Goal: Information Seeking & Learning: Learn about a topic

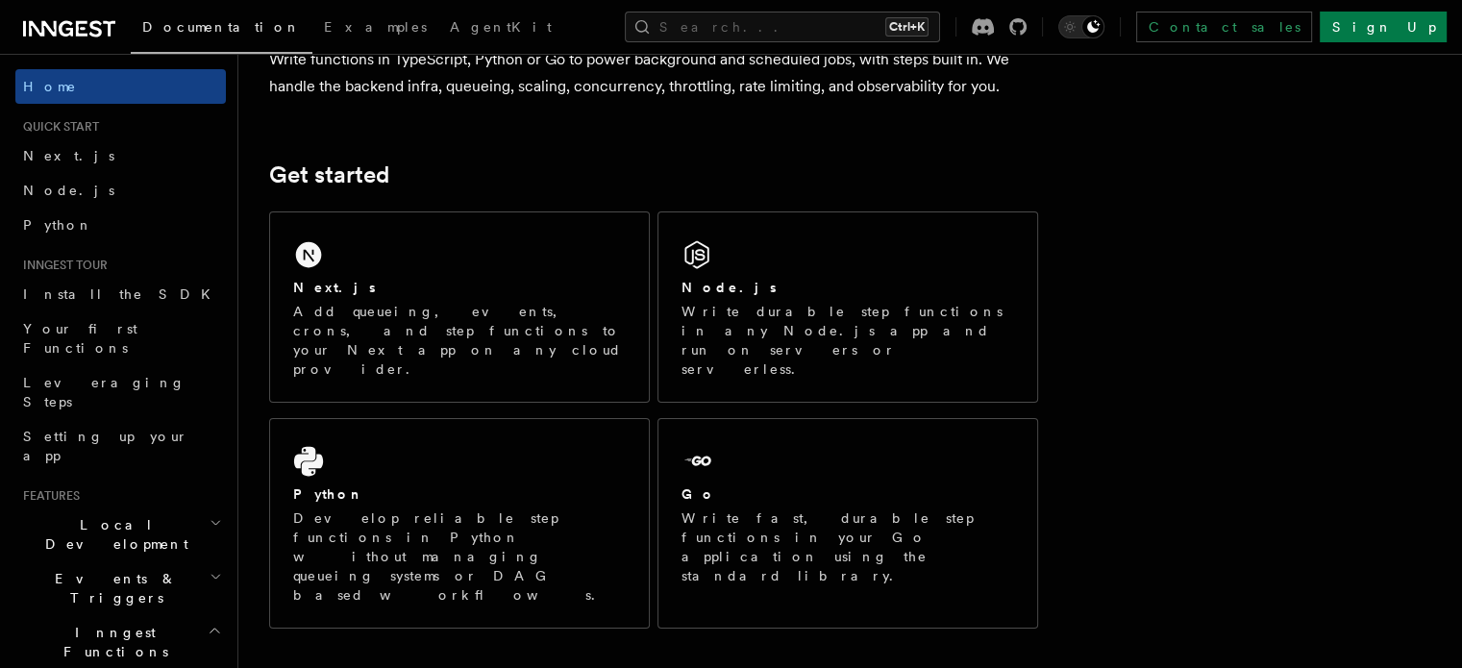
scroll to position [192, 0]
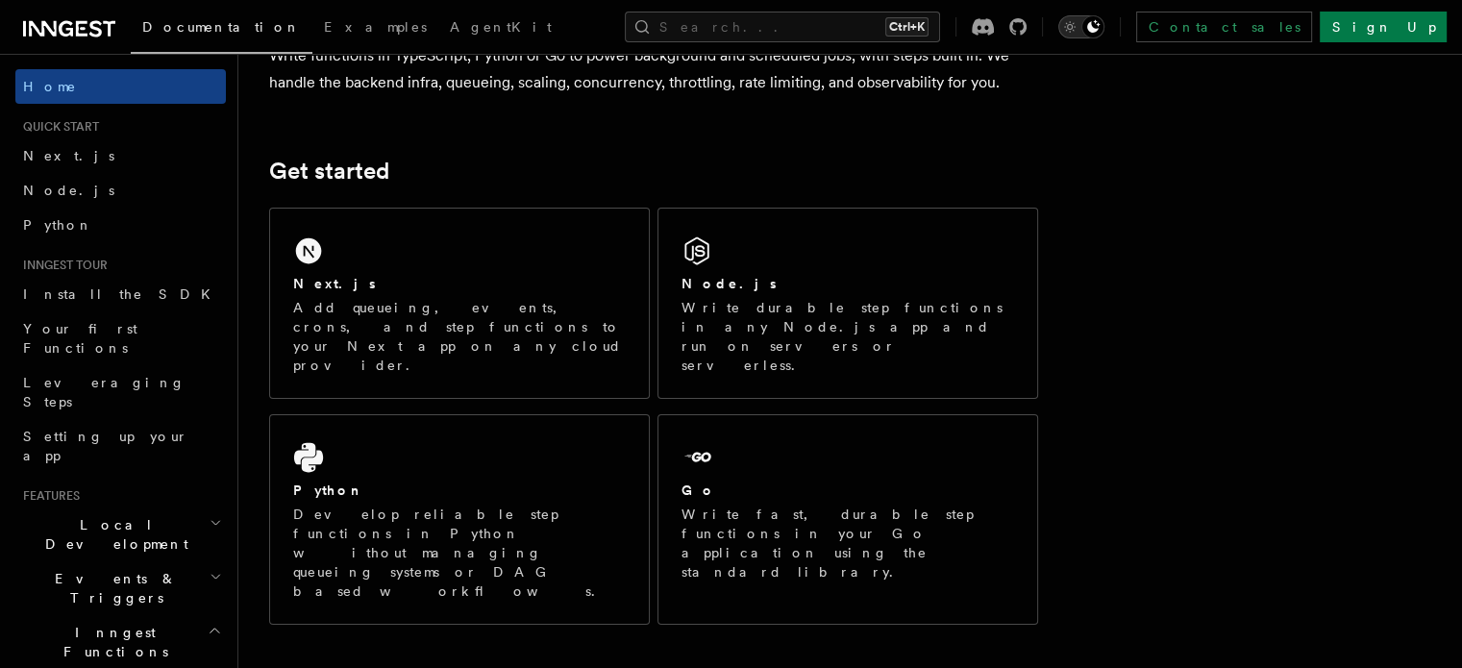
click at [1101, 22] on icon "Toggle dark mode" at bounding box center [1092, 26] width 15 height 15
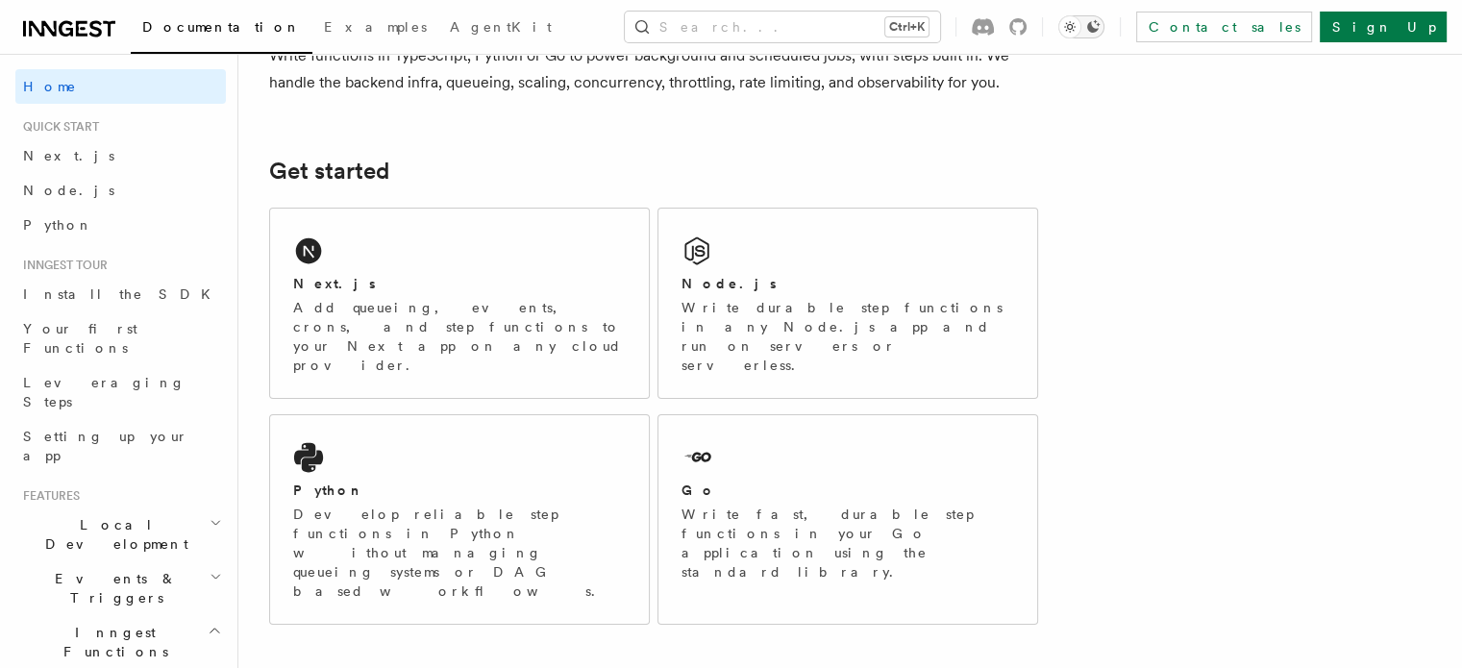
click at [1101, 26] on icon "Toggle dark mode" at bounding box center [1092, 26] width 15 height 15
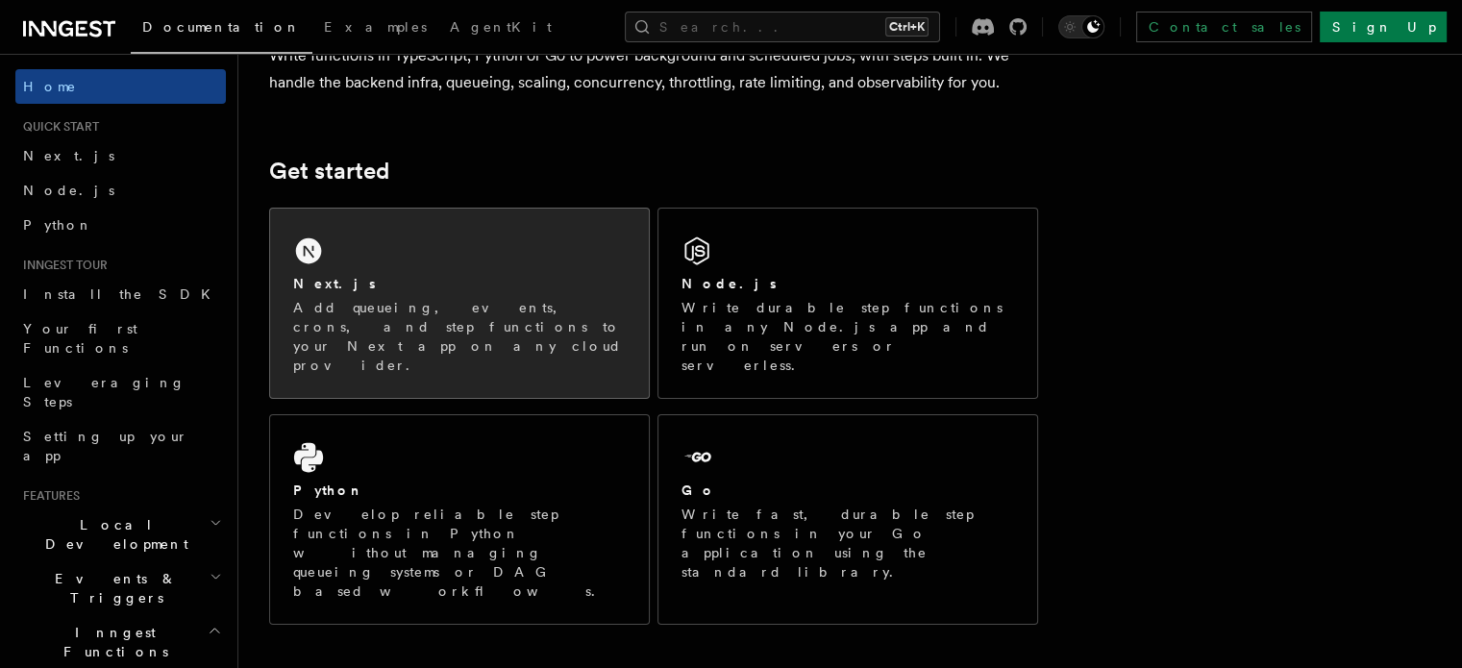
click at [537, 267] on div "Next.js Add queueing, events, crons, and step functions to your Next app on any…" at bounding box center [459, 303] width 379 height 189
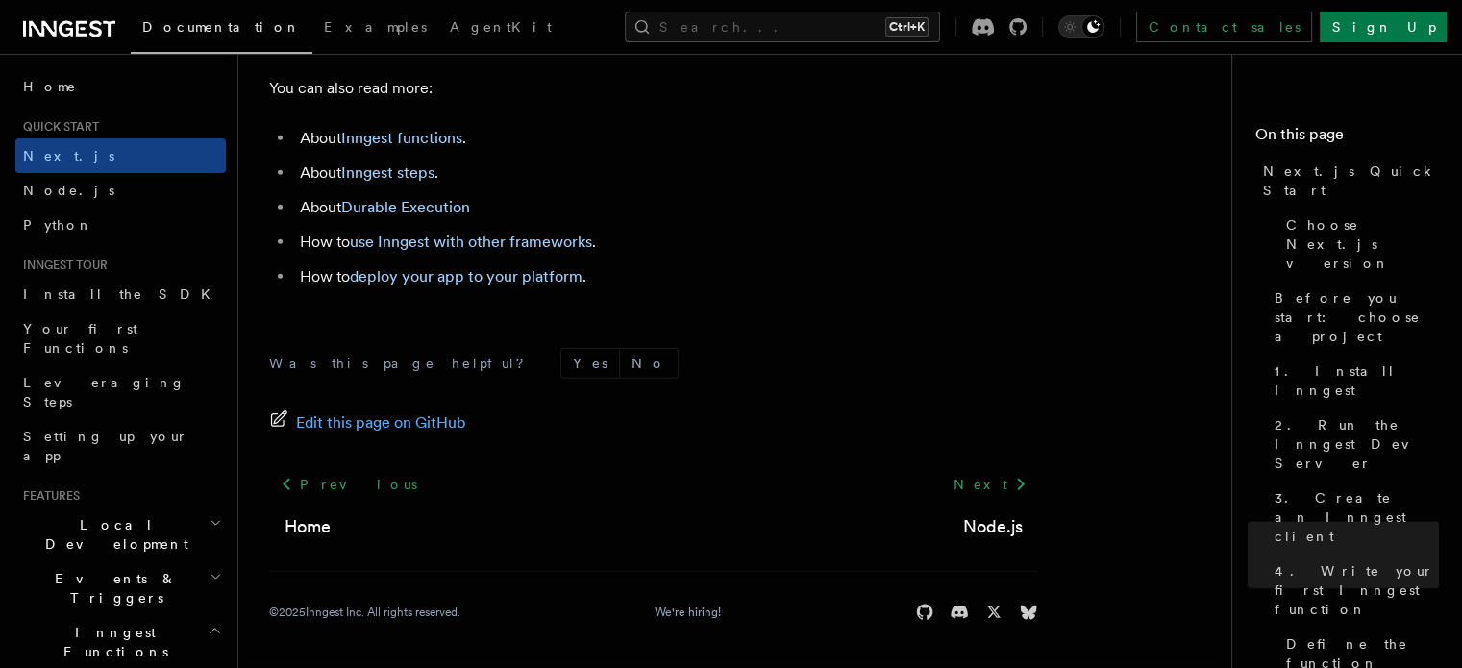
scroll to position [12291, 0]
click at [489, 236] on link "use Inngest with other frameworks" at bounding box center [471, 242] width 242 height 18
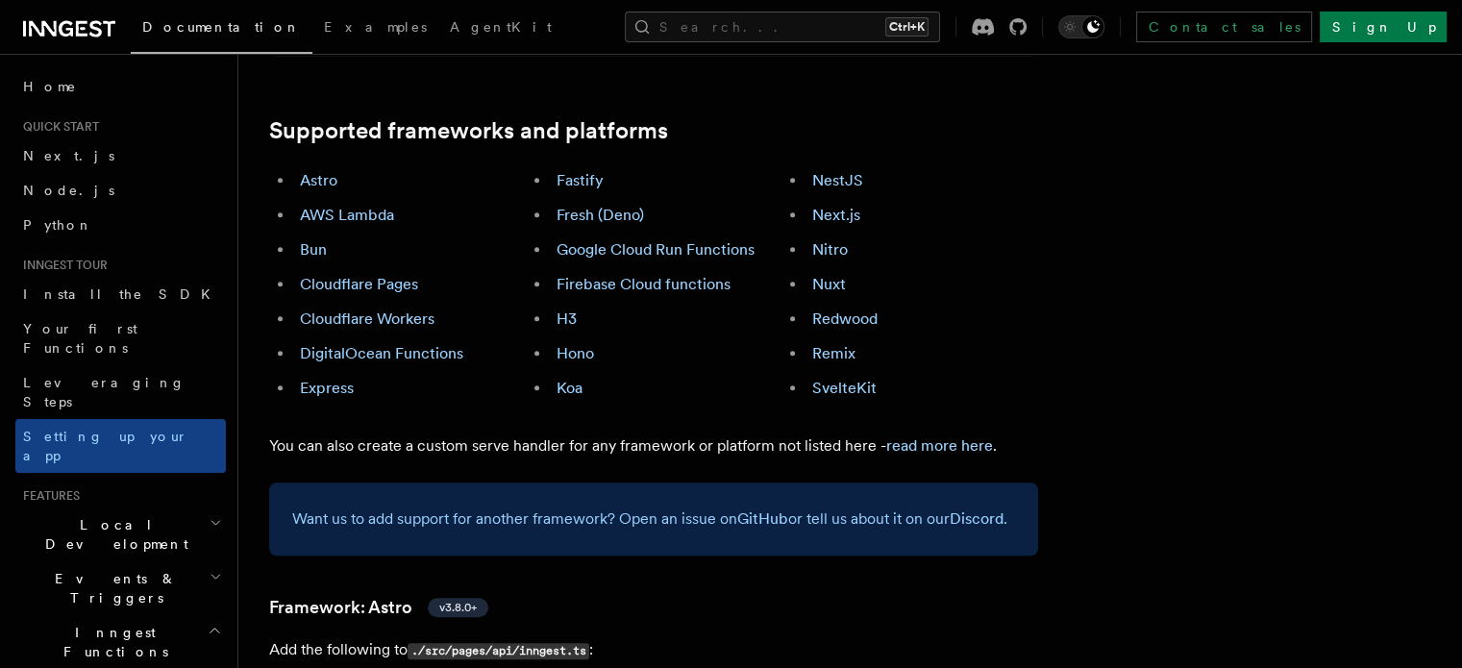
scroll to position [1058, 0]
